Goal: Transaction & Acquisition: Download file/media

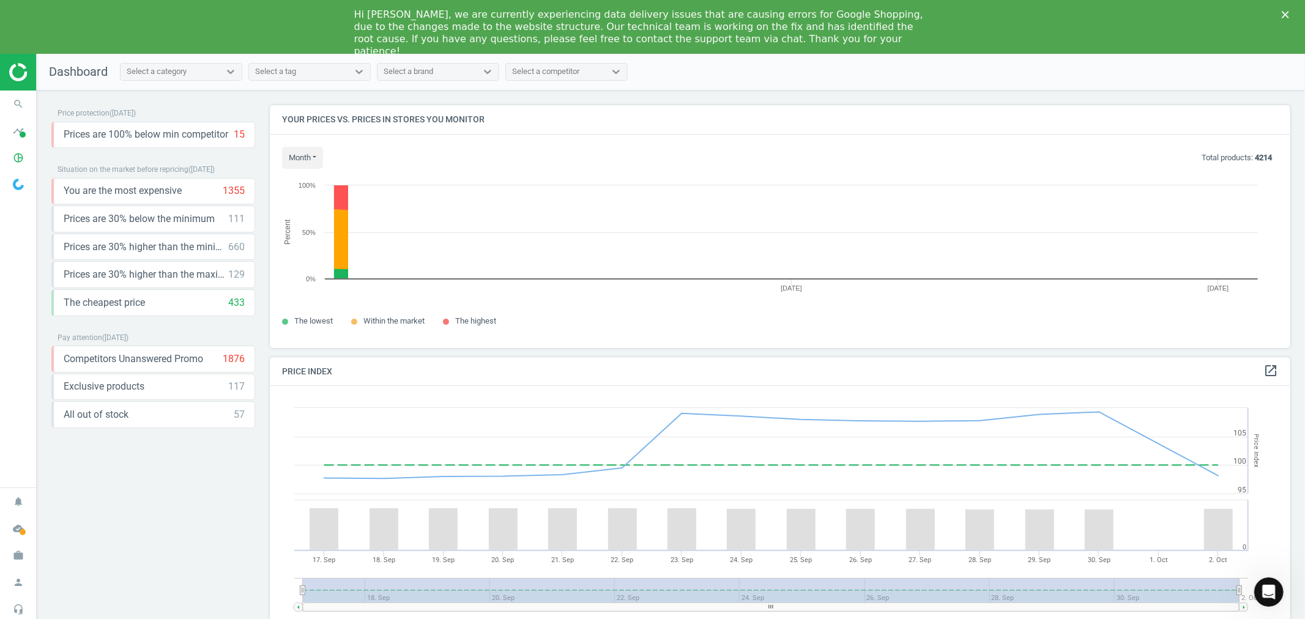
scroll to position [264, 1032]
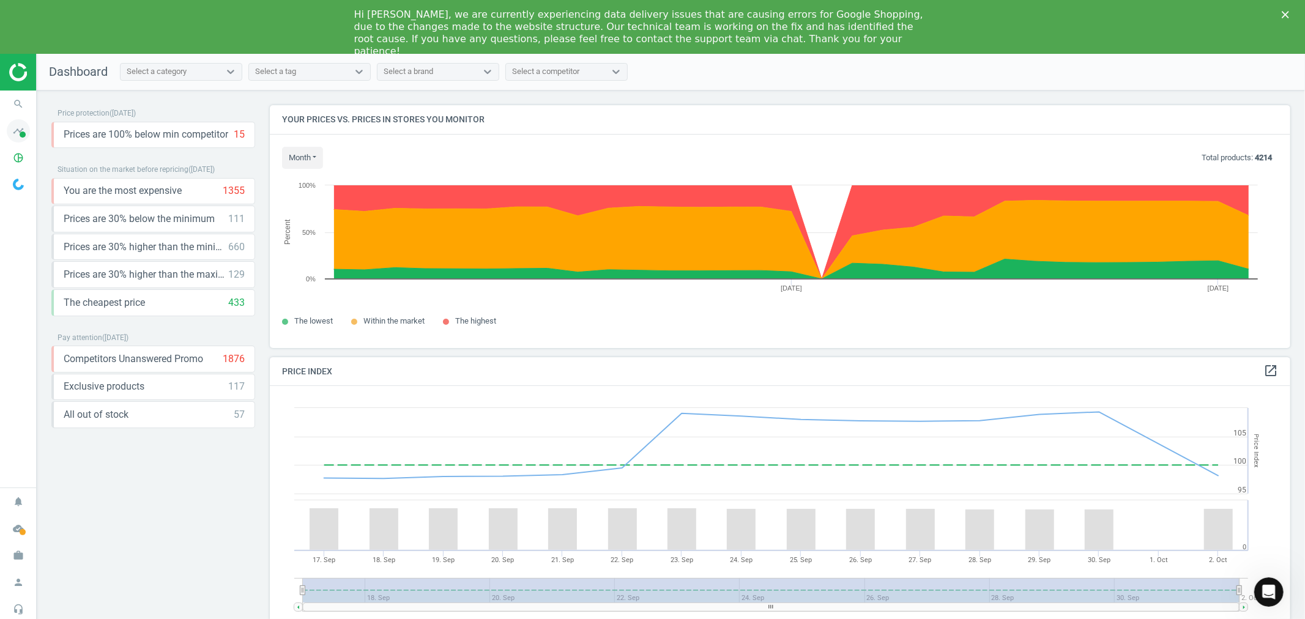
click at [21, 128] on icon "timeline" at bounding box center [18, 130] width 23 height 23
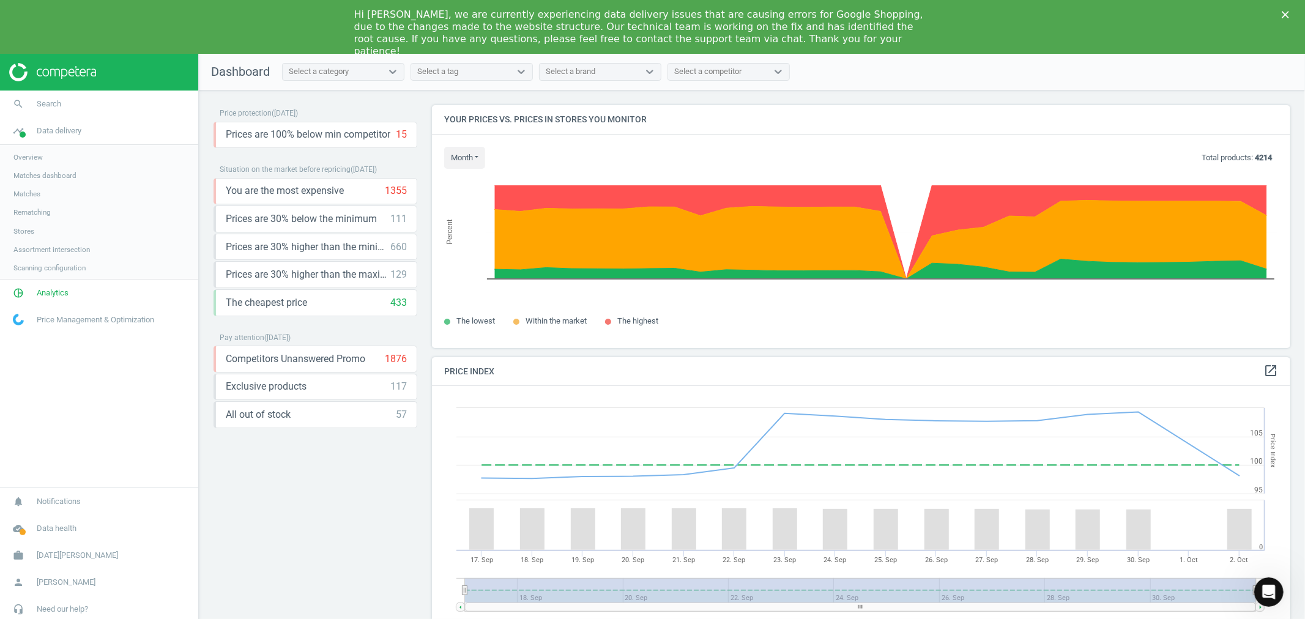
scroll to position [303, 870]
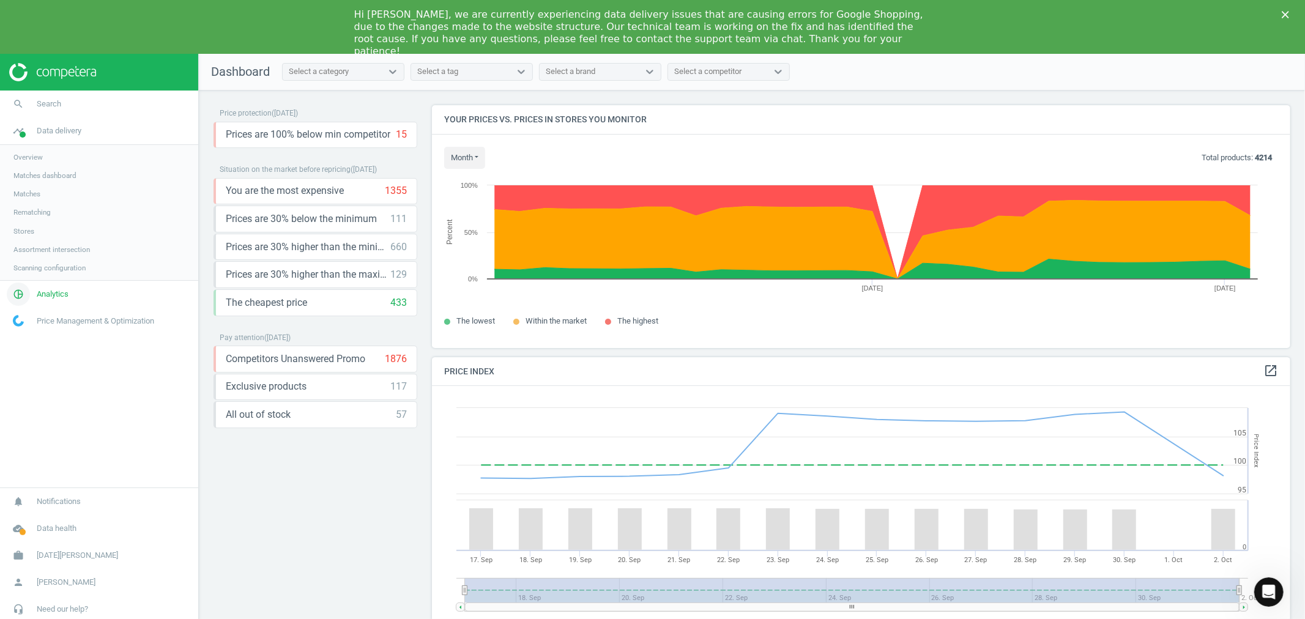
click at [53, 297] on span "Analytics" at bounding box center [53, 294] width 32 height 11
click at [25, 196] on link "Products" at bounding box center [99, 202] width 198 height 18
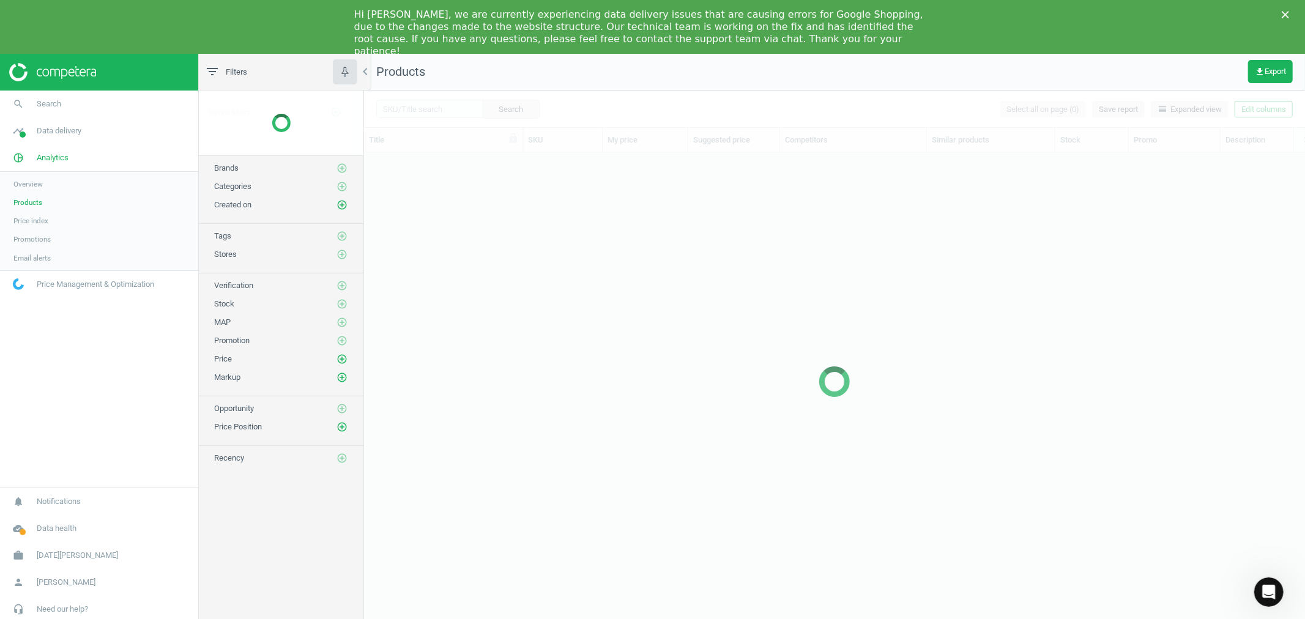
scroll to position [476, 931]
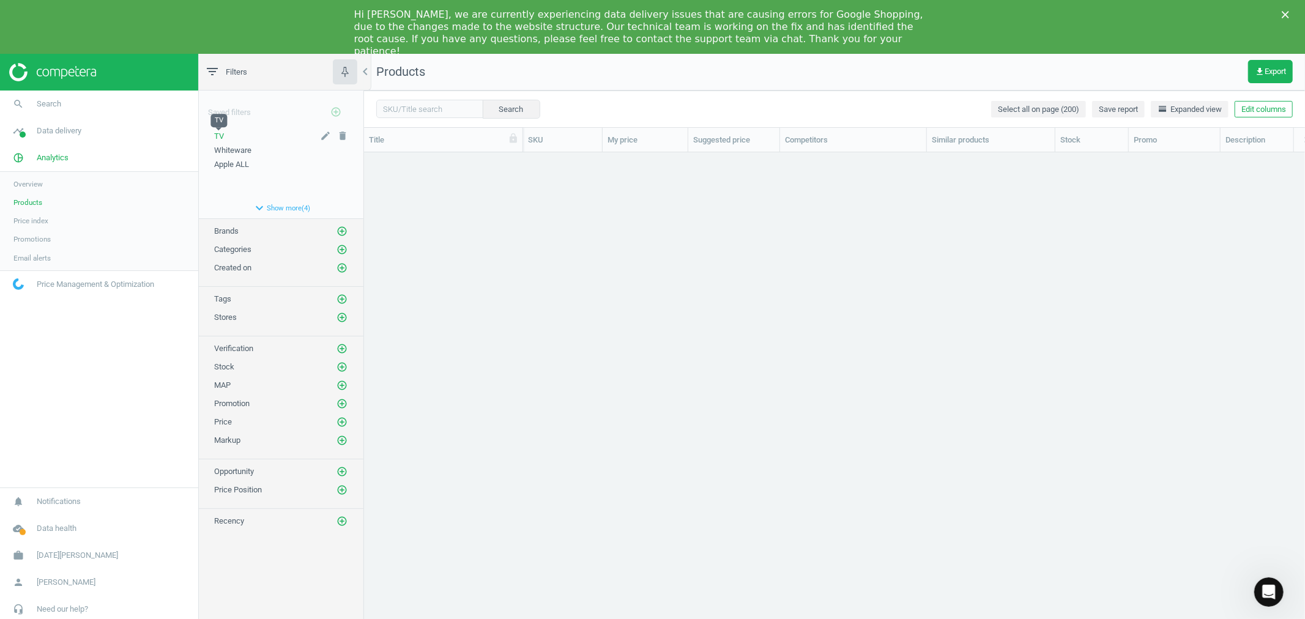
click at [222, 132] on span "TV" at bounding box center [219, 136] width 10 height 9
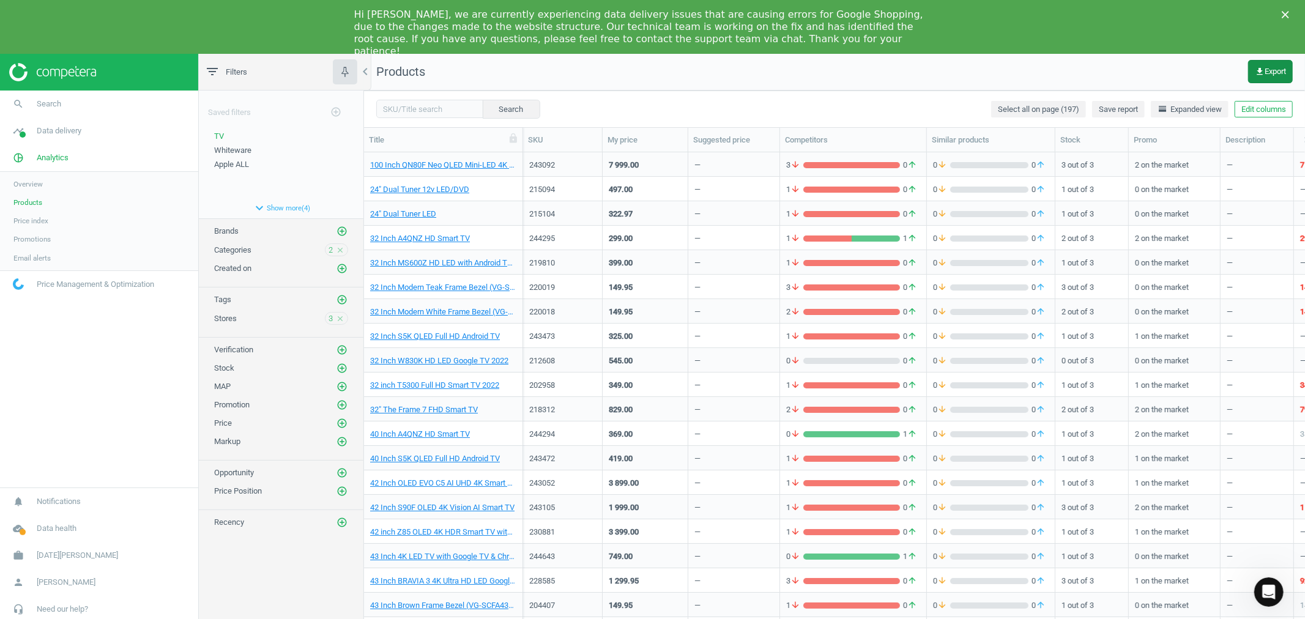
click at [1274, 64] on button "get_app Export" at bounding box center [1270, 71] width 45 height 23
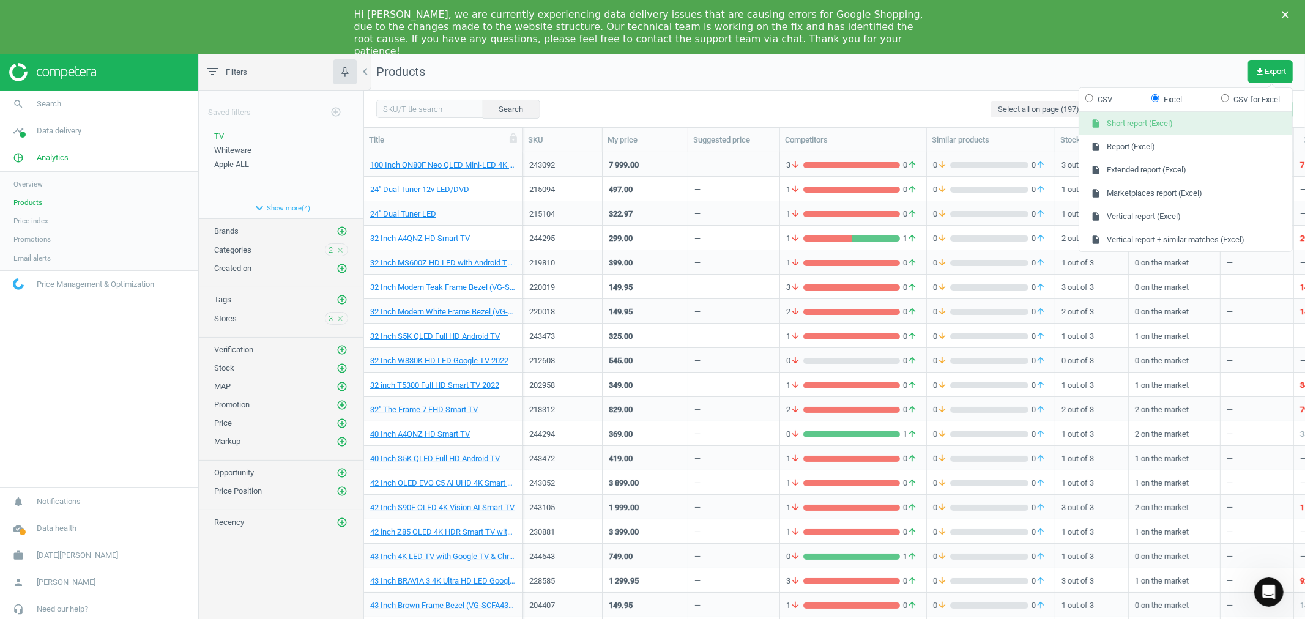
click at [1166, 123] on button "insert_drive_file Short report (Excel)" at bounding box center [1185, 123] width 213 height 23
